Goal: Information Seeking & Learning: Learn about a topic

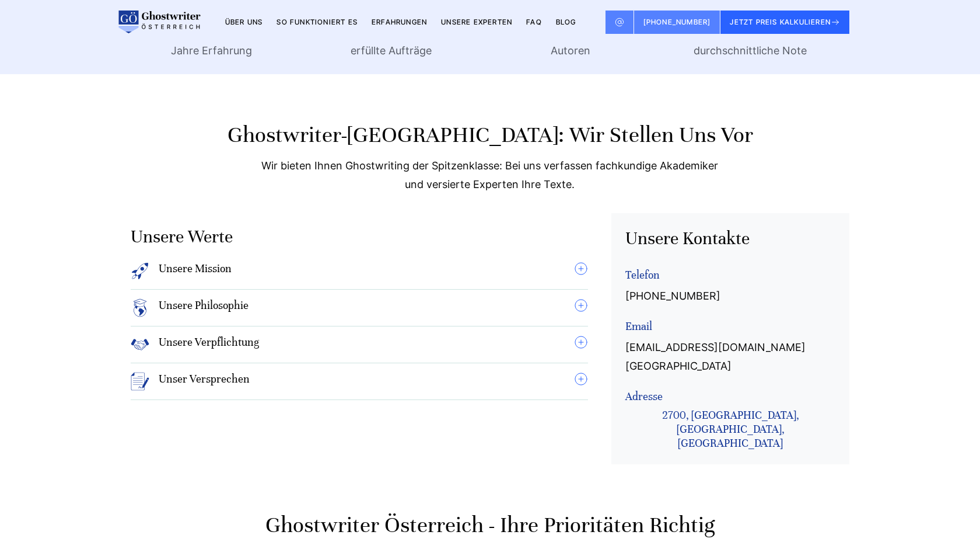
scroll to position [855, 0]
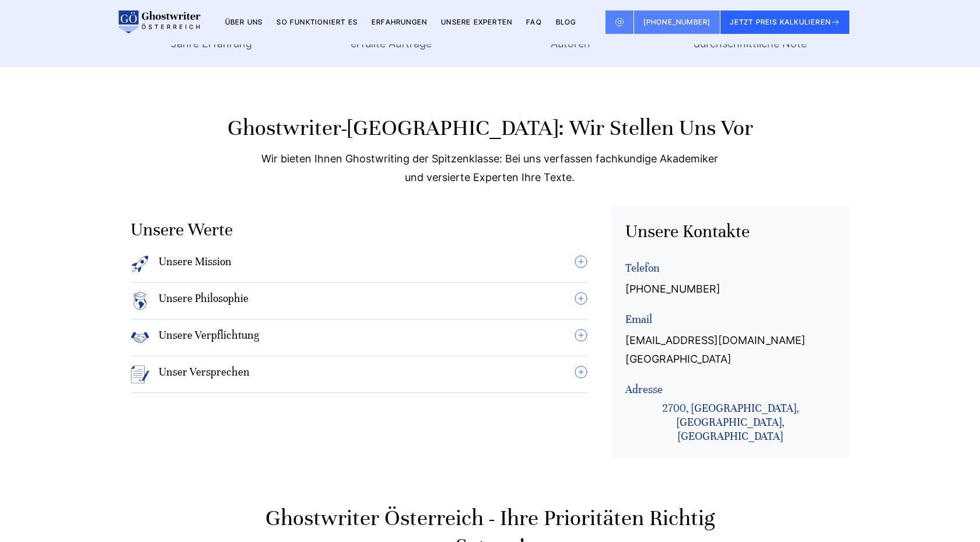
click at [362, 114] on h2 "Ghostwriter-[GEOGRAPHIC_DATA]: Wir stellen uns vor" at bounding box center [490, 128] width 719 height 28
drag, startPoint x: 362, startPoint y: 110, endPoint x: 433, endPoint y: 109, distance: 71.2
click at [433, 114] on h2 "Ghostwriter-[GEOGRAPHIC_DATA]: Wir stellen uns vor" at bounding box center [490, 128] width 719 height 28
copy h2 "Ghostwriter-[GEOGRAPHIC_DATA]"
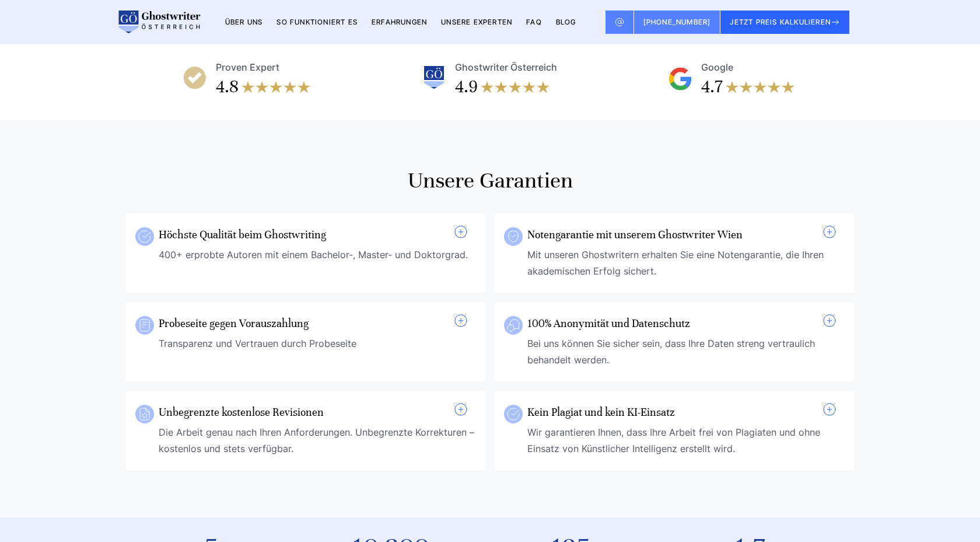
scroll to position [0, 0]
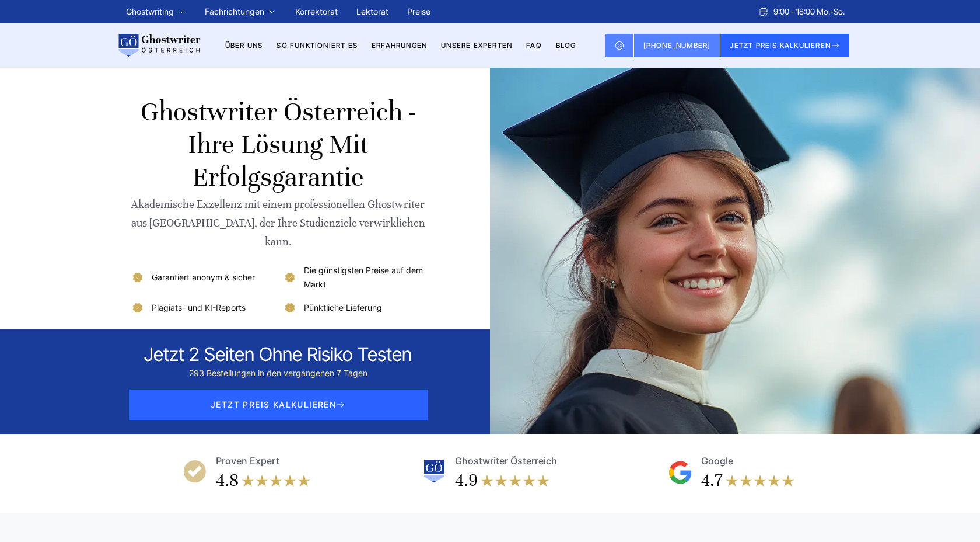
click at [238, 111] on h1 "Ghostwriter Österreich - Ihre Lösung mit Erfolgsgarantie" at bounding box center [278, 145] width 295 height 98
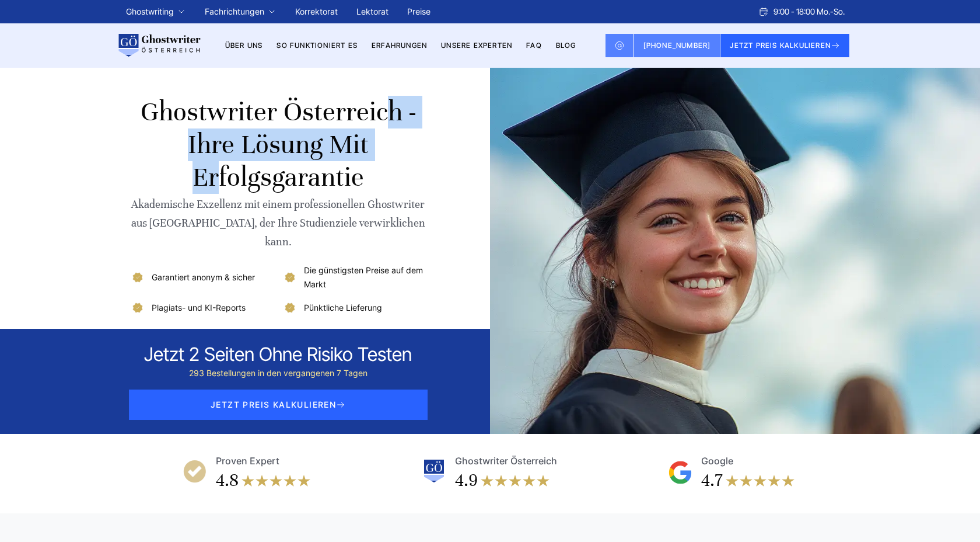
drag, startPoint x: 238, startPoint y: 111, endPoint x: 329, endPoint y: 108, distance: 91.7
click at [330, 108] on h1 "Ghostwriter Österreich - Ihre Lösung mit Erfolgsgarantie" at bounding box center [278, 145] width 295 height 98
click at [420, 10] on link "Preise" at bounding box center [418, 11] width 23 height 10
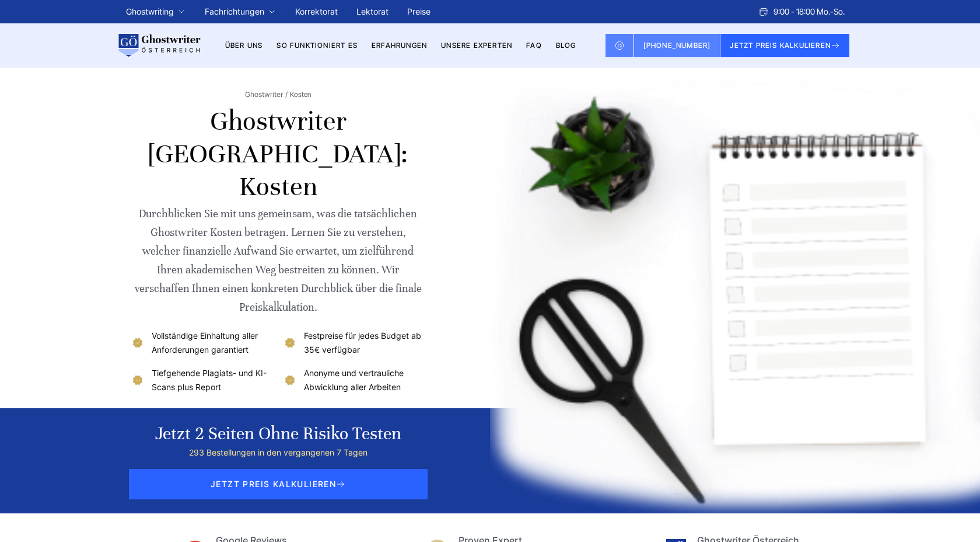
click at [246, 117] on h1 "Ghostwriter [GEOGRAPHIC_DATA]: Kosten" at bounding box center [278, 154] width 295 height 98
drag, startPoint x: 246, startPoint y: 117, endPoint x: 299, endPoint y: 116, distance: 53.7
click at [299, 116] on h1 "Ghostwriter Österreich: Kosten" at bounding box center [278, 154] width 295 height 98
copy h1 "Ghostwriter Österreich"
click at [435, 177] on div at bounding box center [630, 290] width 438 height 445
